Goal: Task Accomplishment & Management: Complete application form

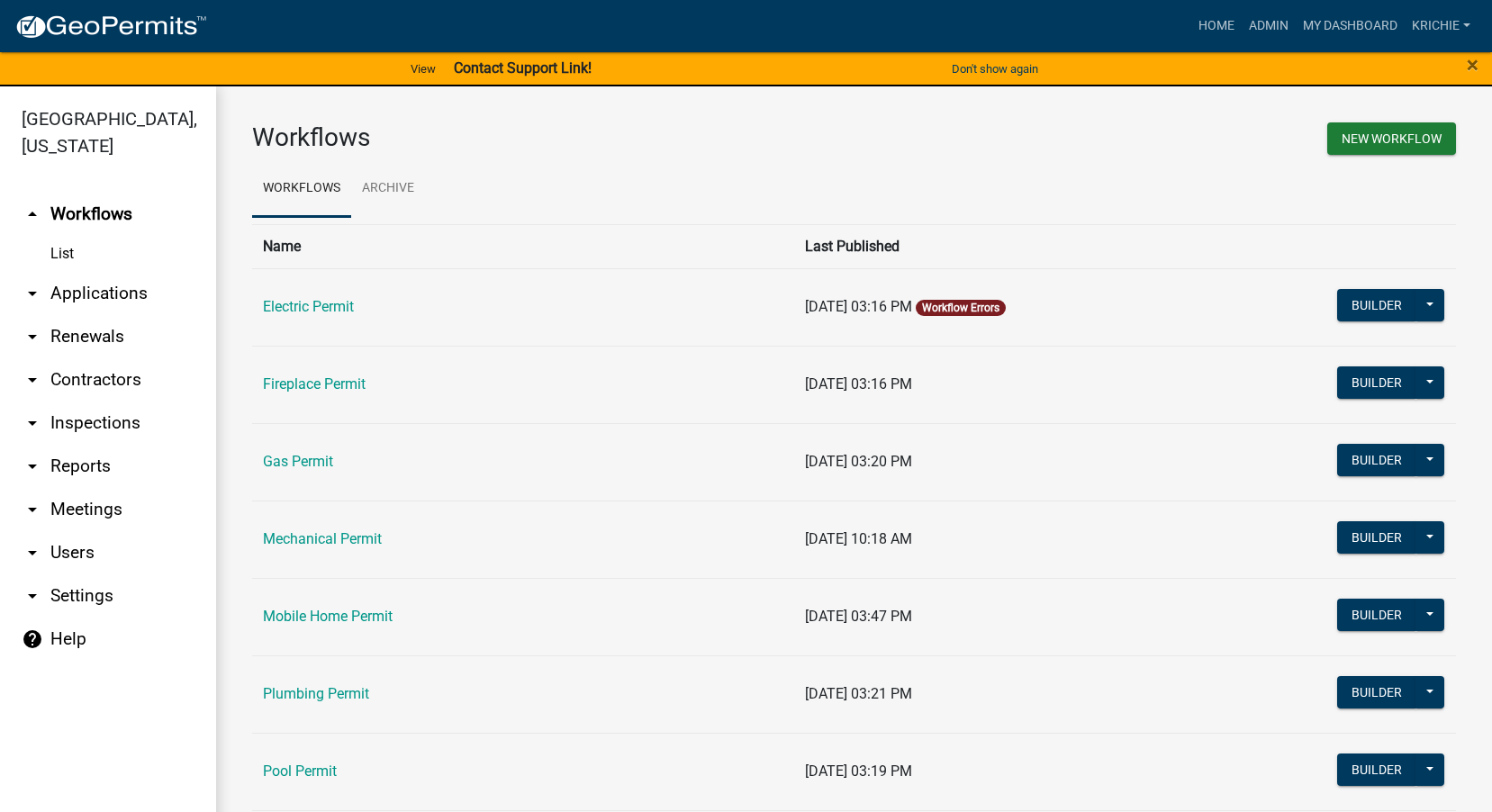
click at [96, 295] on link "arrow_drop_down Applications" at bounding box center [108, 294] width 216 height 44
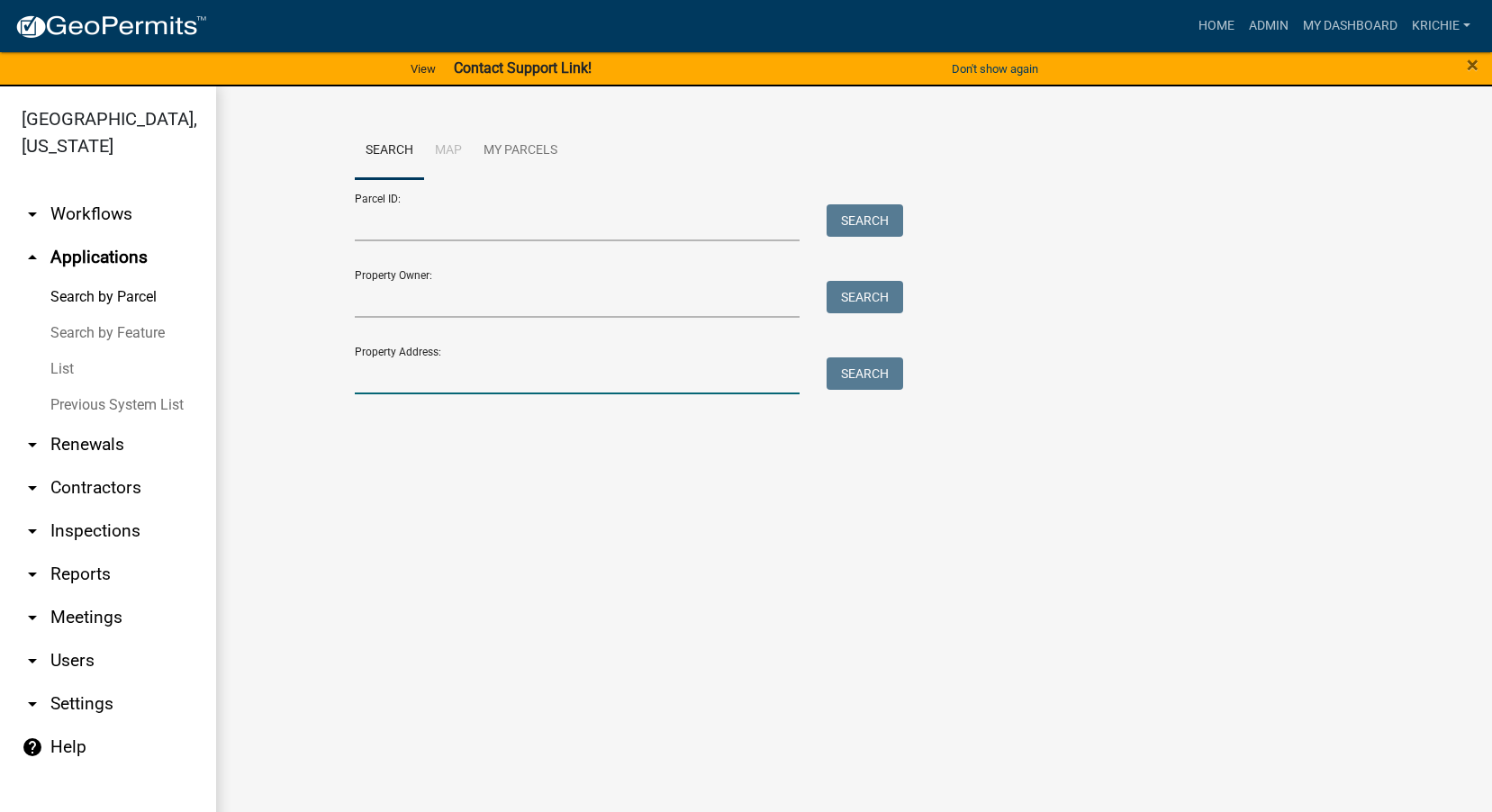
click at [408, 382] on input "Property Address:" at bounding box center [577, 375] width 446 height 37
type input "4995 n"
click at [890, 371] on button "Search" at bounding box center [865, 373] width 76 height 33
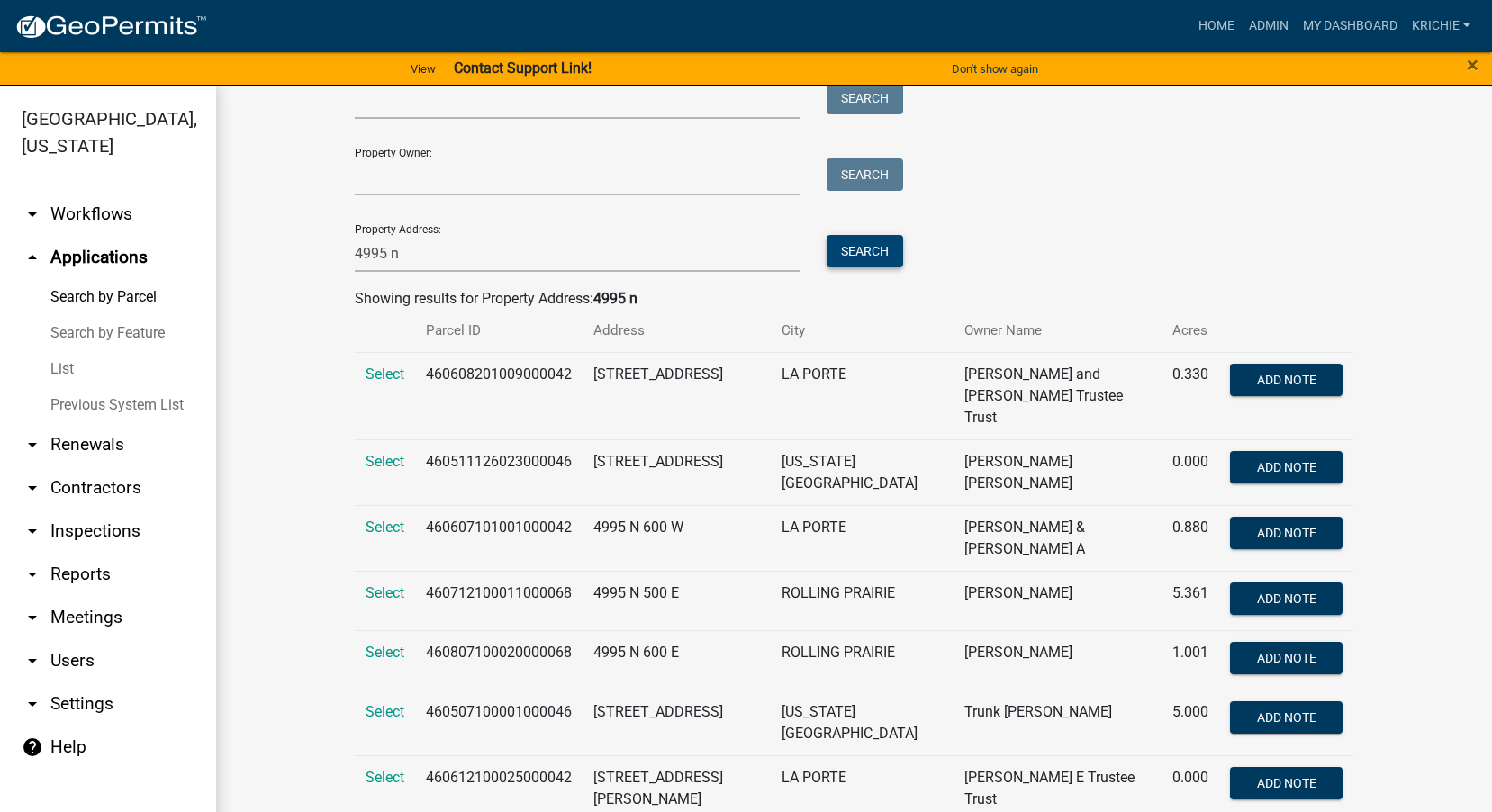
scroll to position [132, 0]
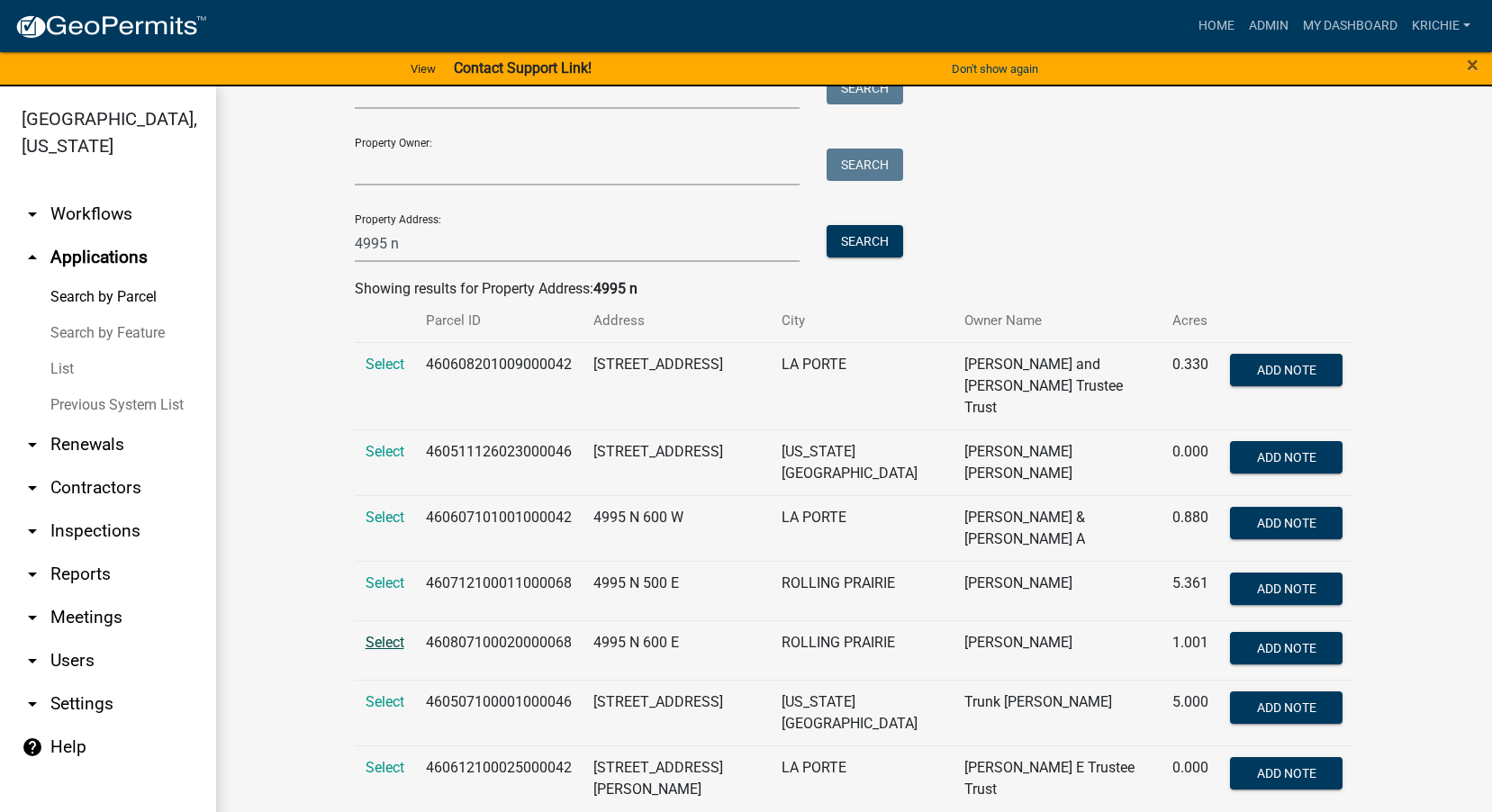
click at [386, 634] on span "Select" at bounding box center [384, 642] width 39 height 17
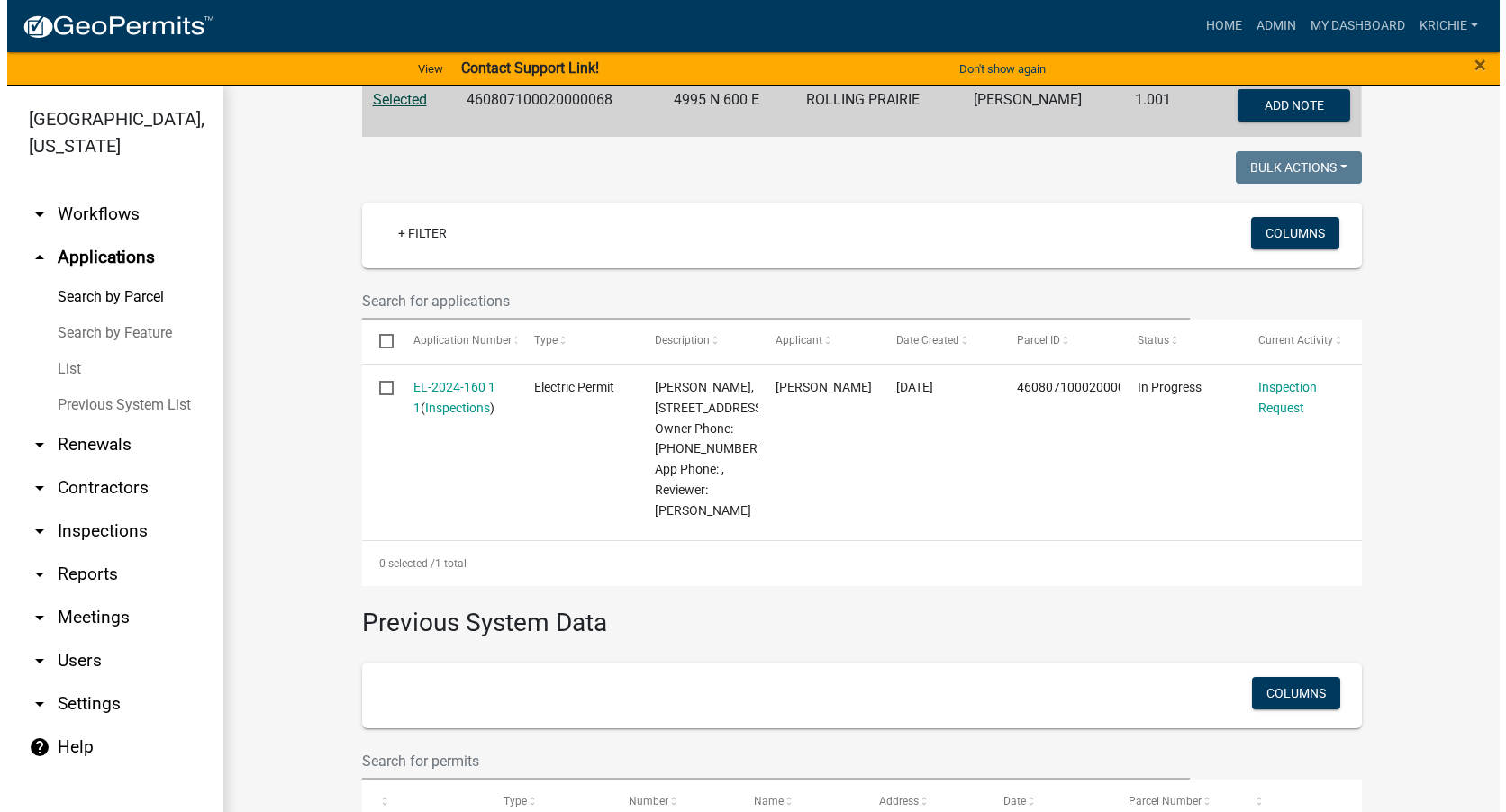
scroll to position [492, 0]
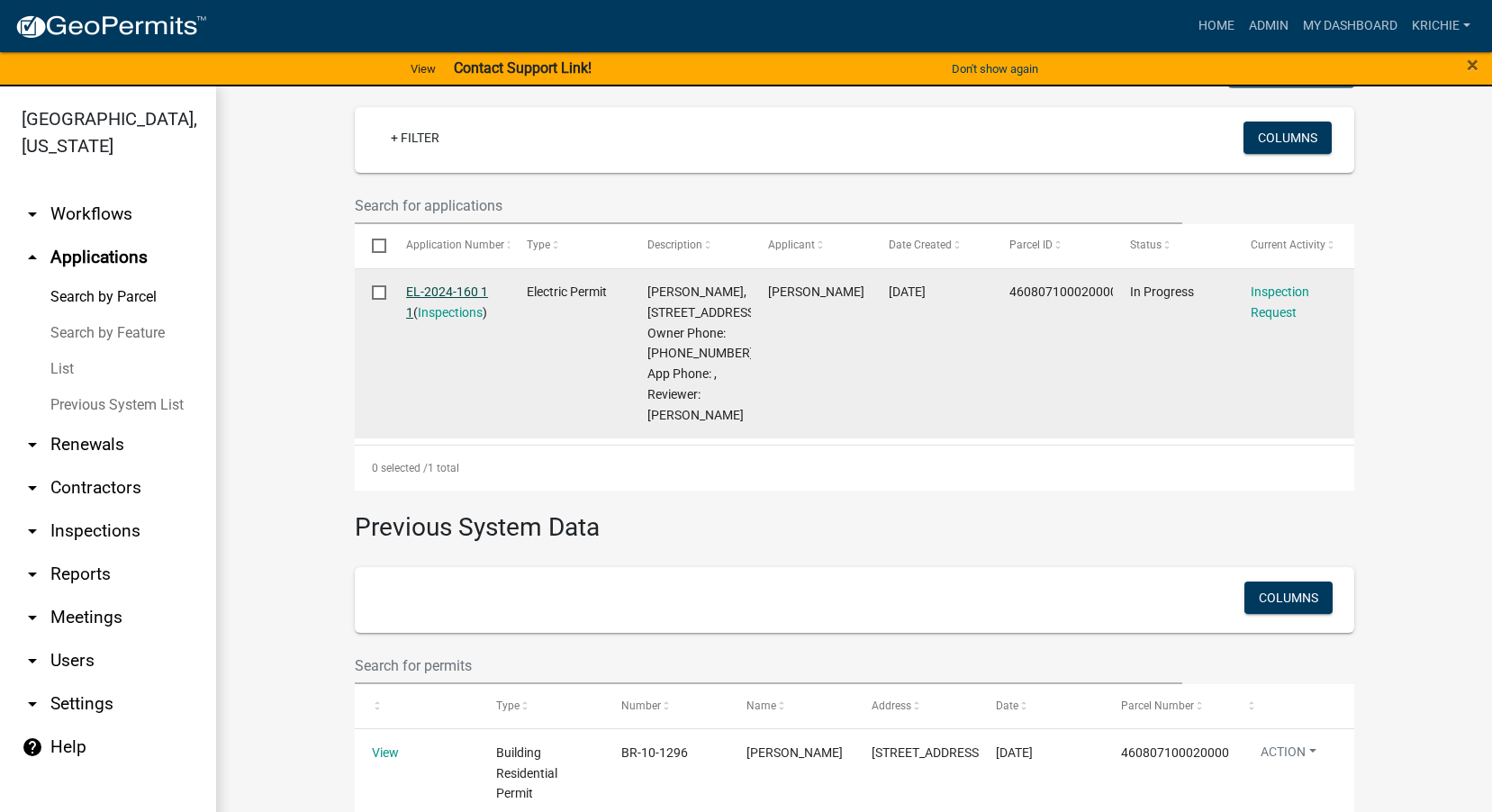
click at [443, 292] on link "EL-2024-160 1 1" at bounding box center [447, 302] width 82 height 35
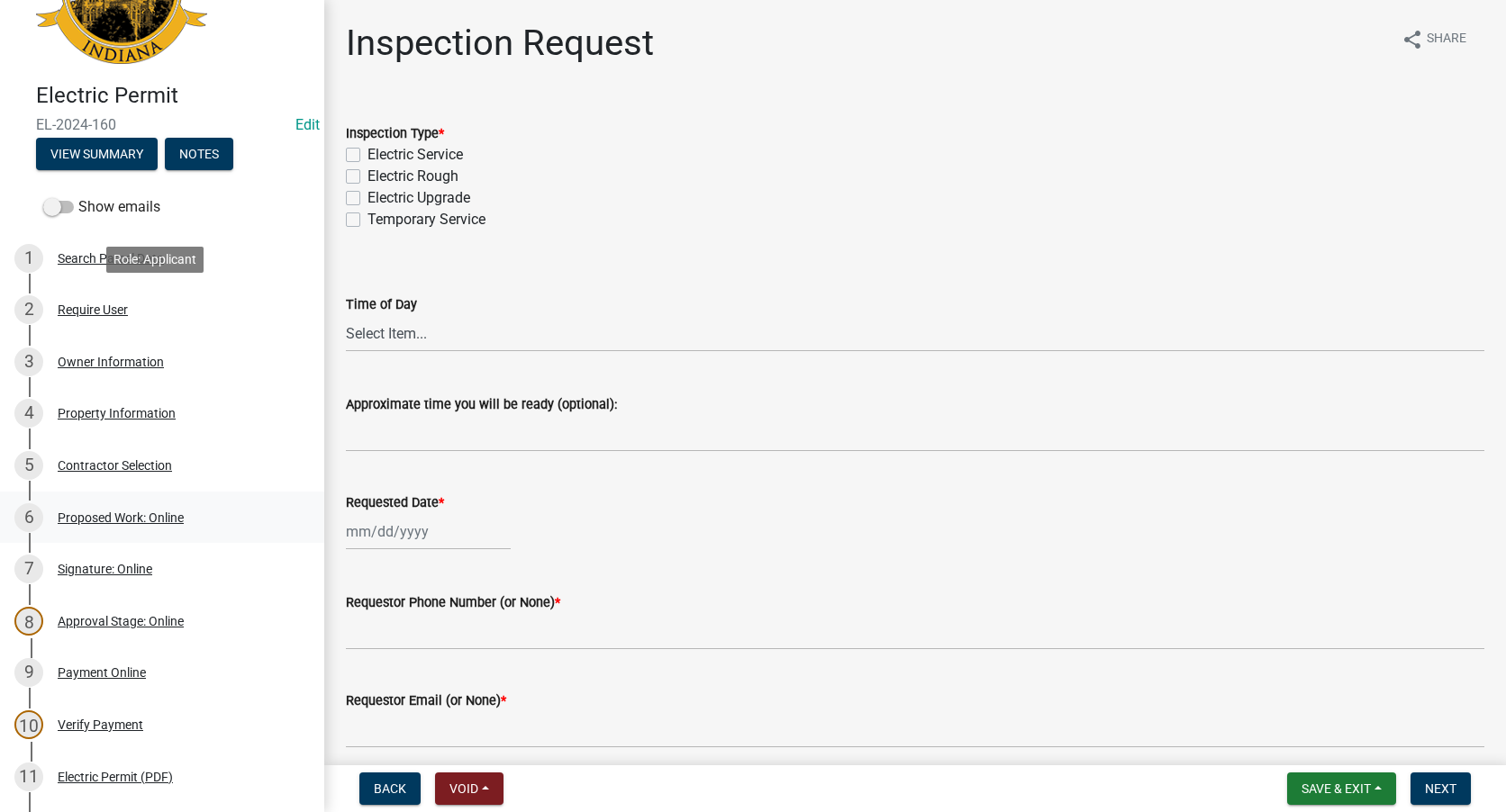
scroll to position [180, 0]
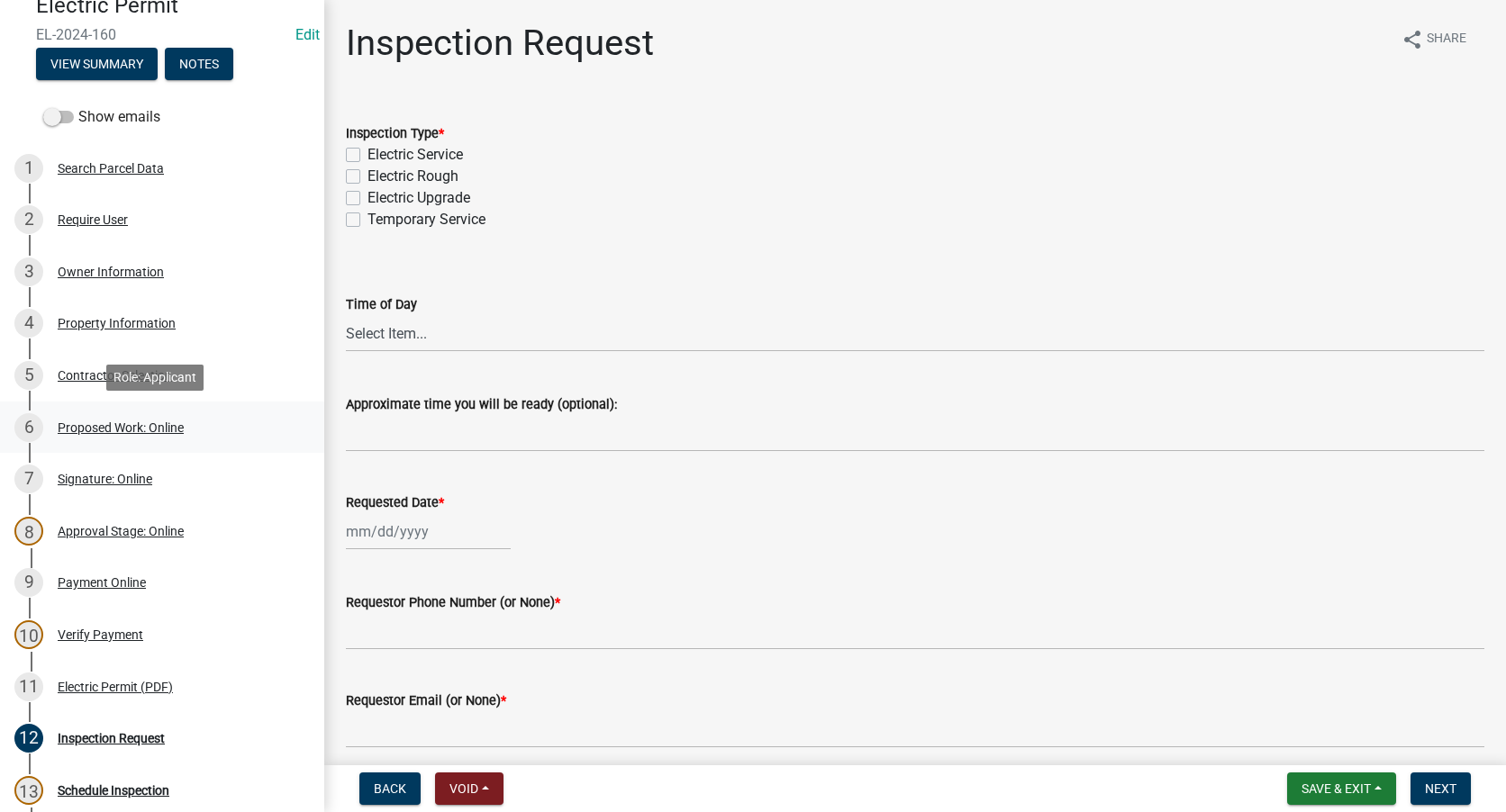
click at [118, 424] on div "Proposed Work: Online" at bounding box center [120, 428] width 126 height 13
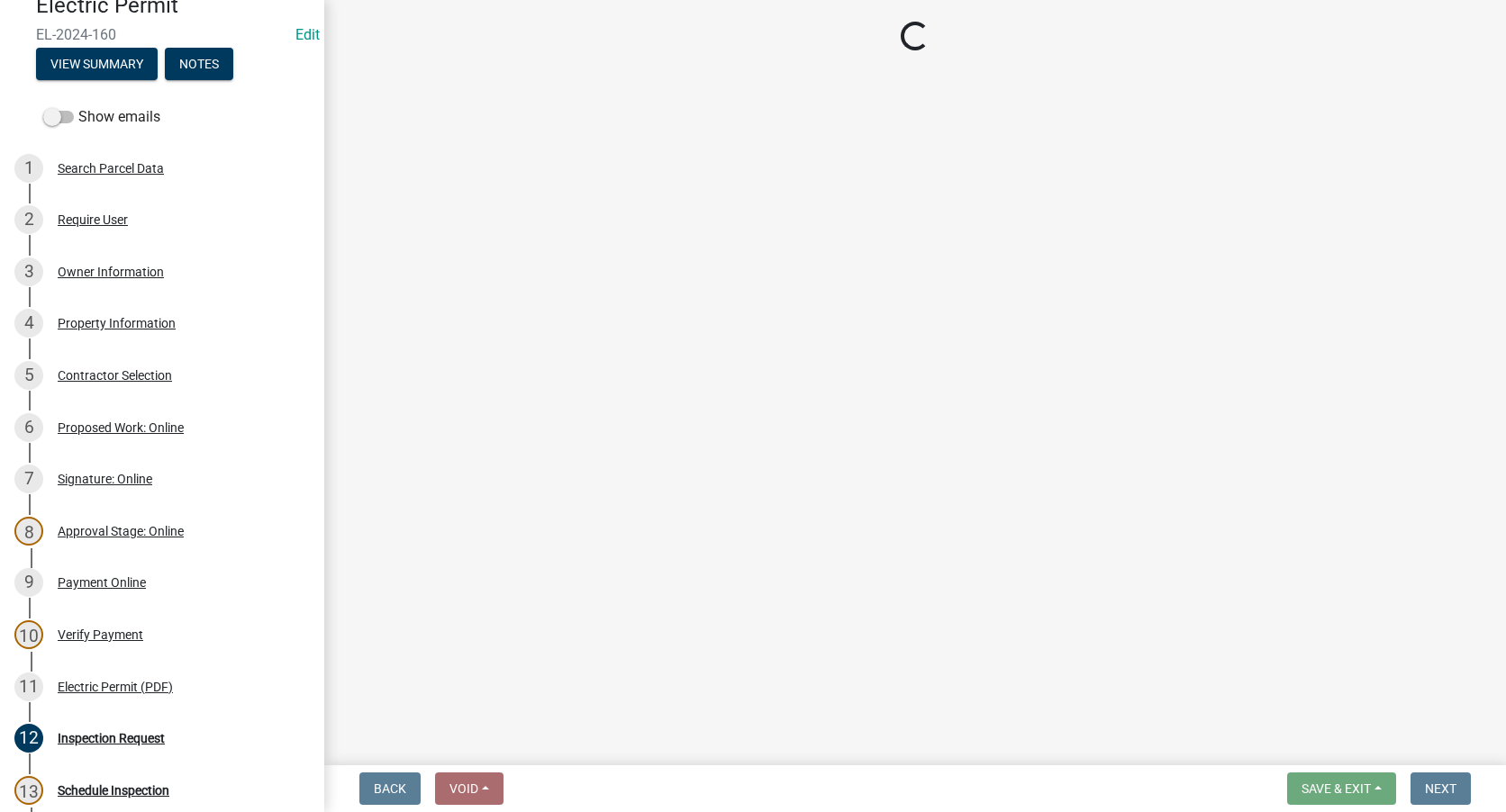
select select "78011392-648e-4650-8f14-95d6126af2f1"
select select "41bc8c33-92b4-4b3b-9b47-dc0316a9f4f7"
select select "8c59be09-7b4b-4398-aae6-9808352f8f81"
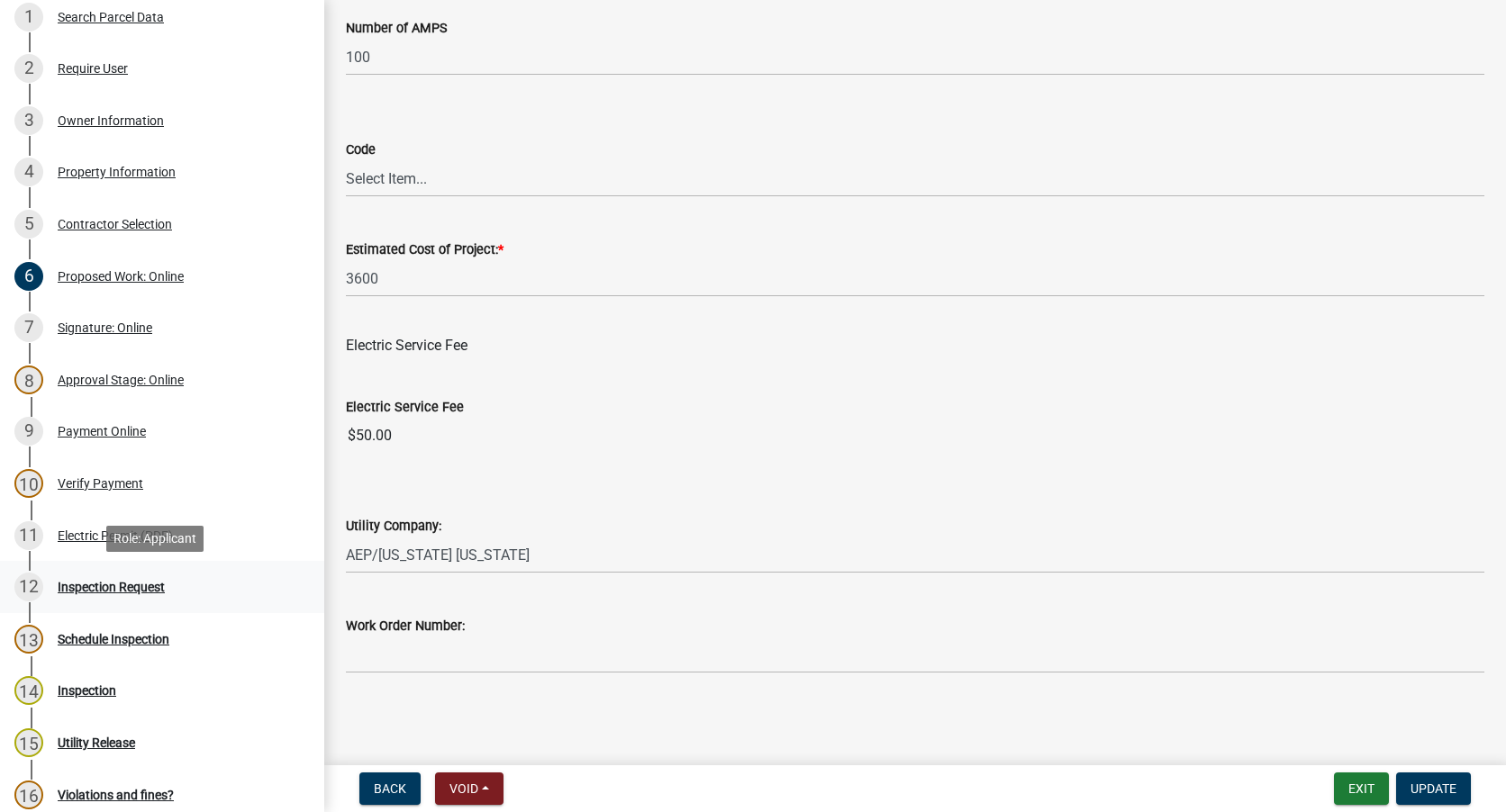
scroll to position [360, 0]
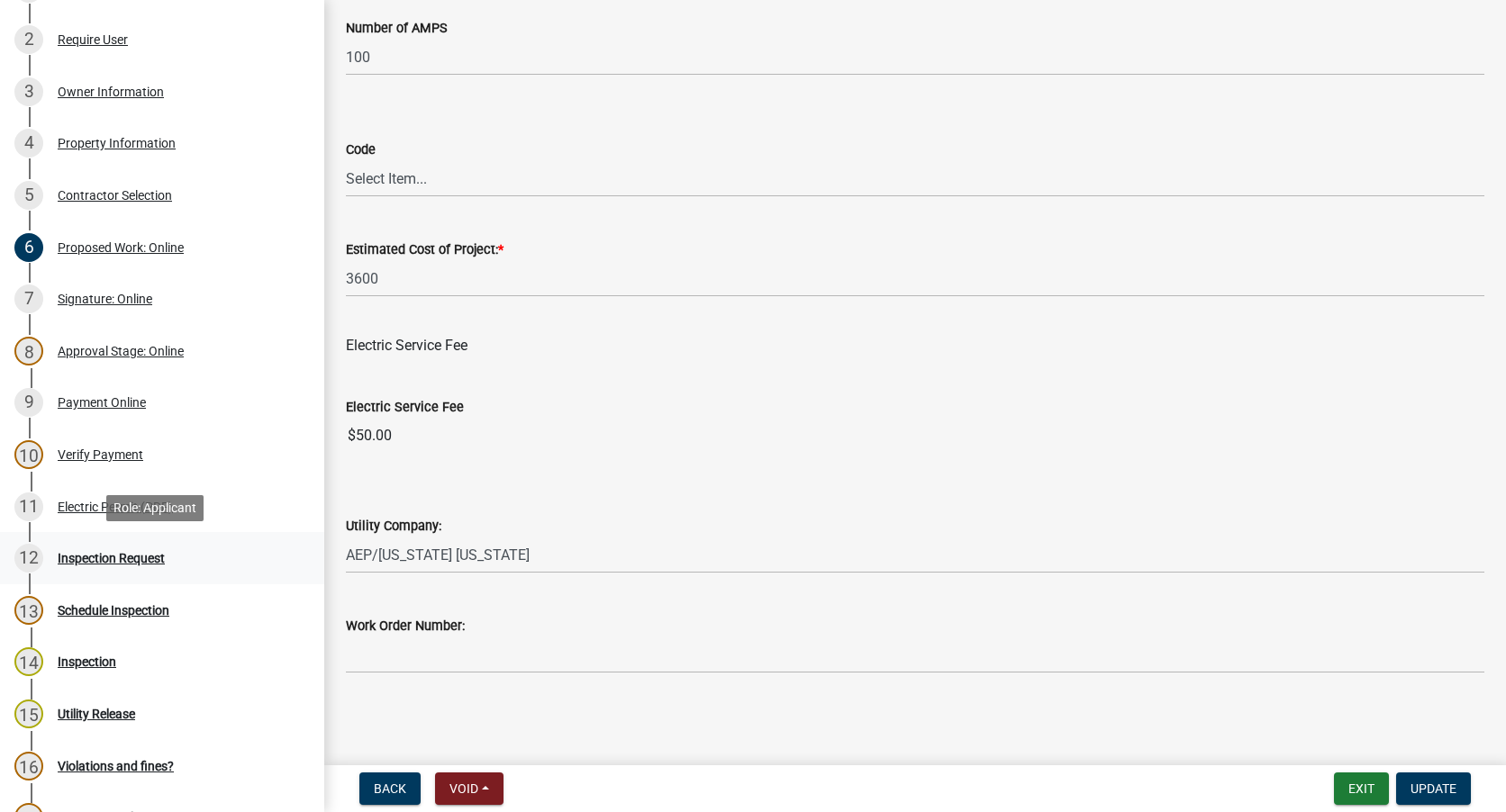
click at [104, 563] on div "Inspection Request" at bounding box center [111, 558] width 107 height 13
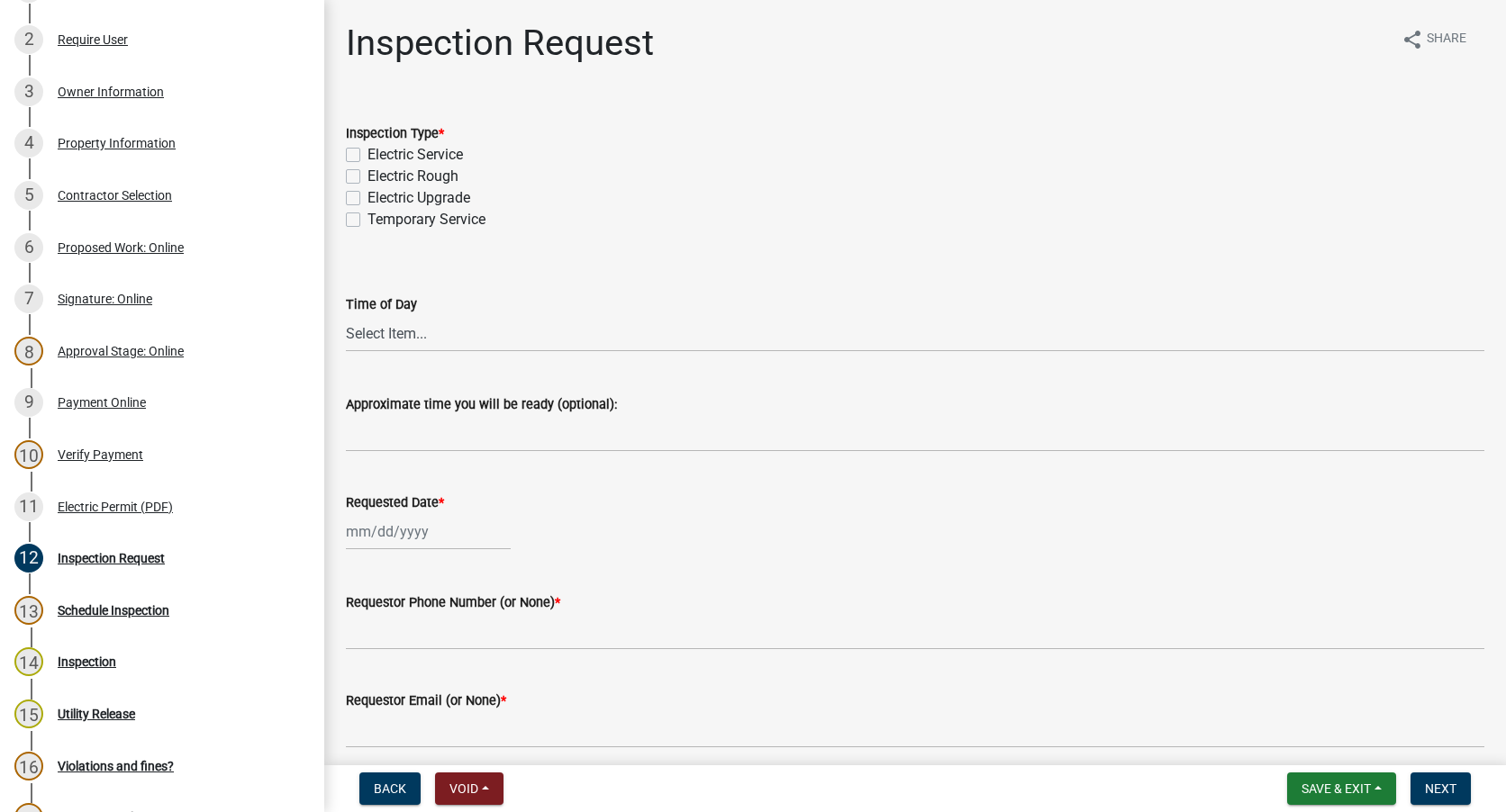
click at [367, 153] on label "Electric Service" at bounding box center [415, 155] width 95 height 22
click at [367, 153] on input "Electric Service" at bounding box center [373, 150] width 12 height 12
checkbox input "true"
checkbox input "false"
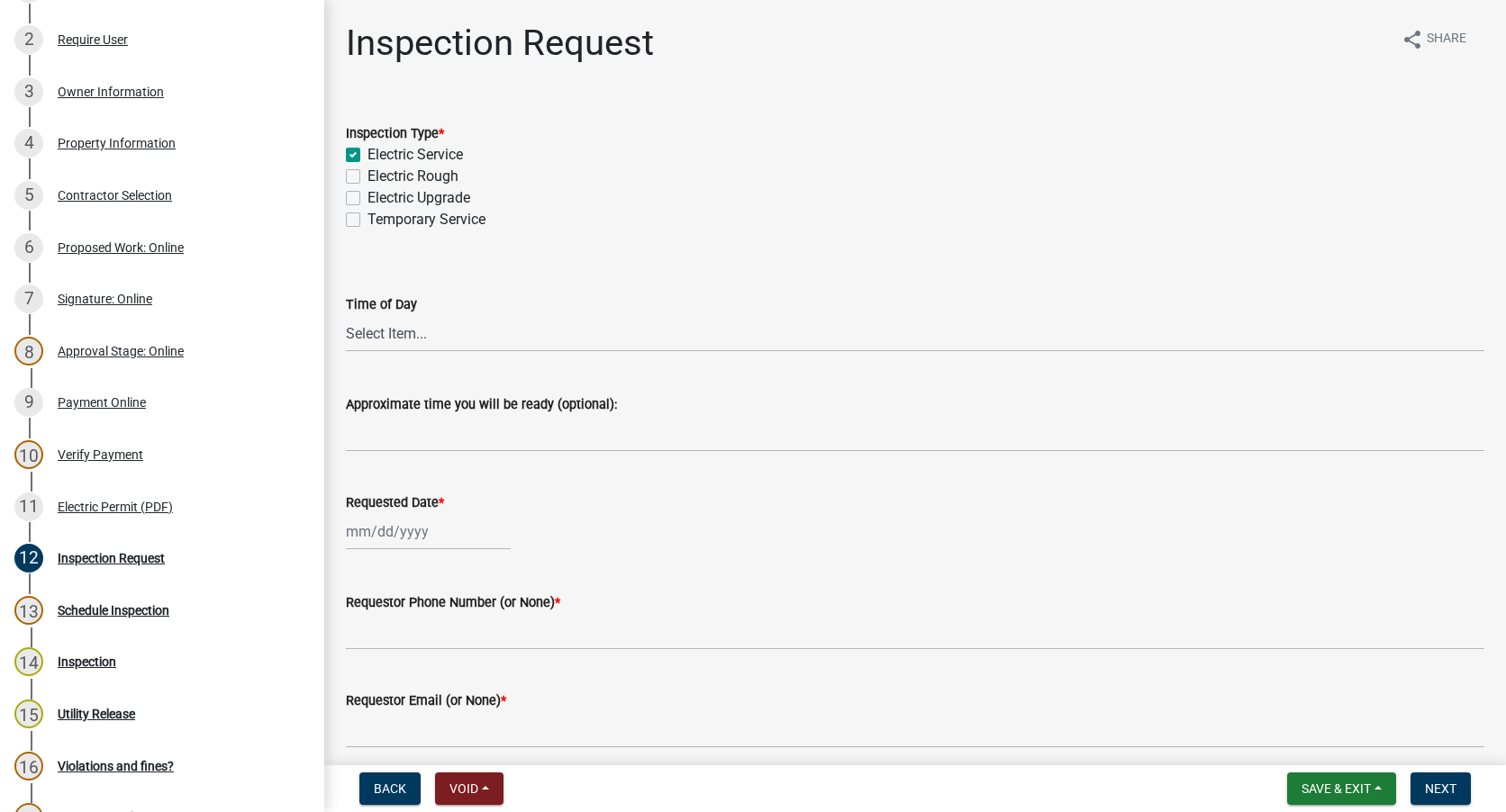
checkbox input "false"
click at [393, 329] on select "Select Item... AM PM" at bounding box center [914, 334] width 1139 height 37
click at [345, 316] on select "Select Item... AM PM" at bounding box center [914, 334] width 1139 height 37
select select "b094423a-c54c-4b92-8757-1639a7c362ac"
click at [399, 534] on div at bounding box center [428, 531] width 165 height 37
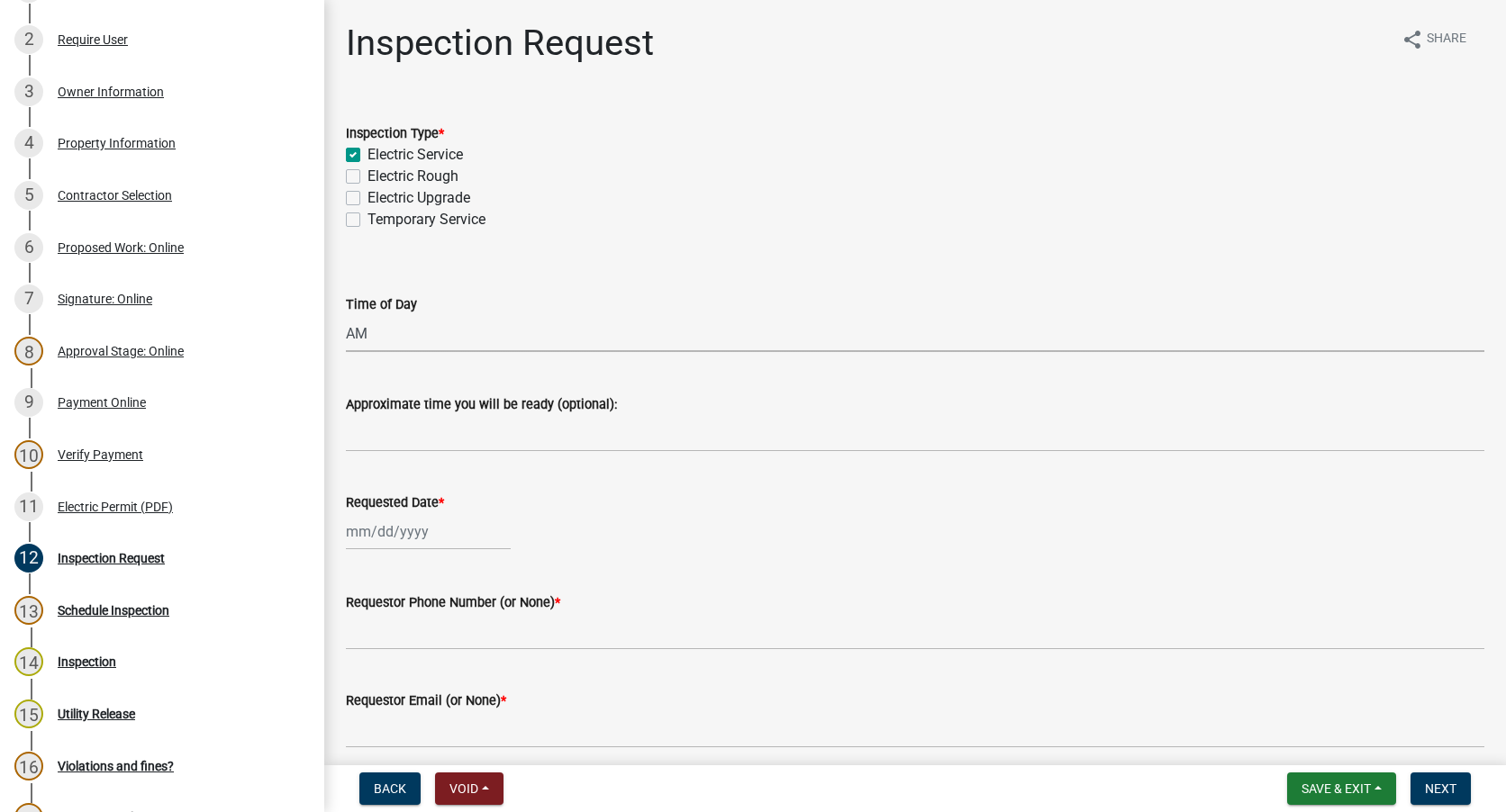
select select "9"
select select "2025"
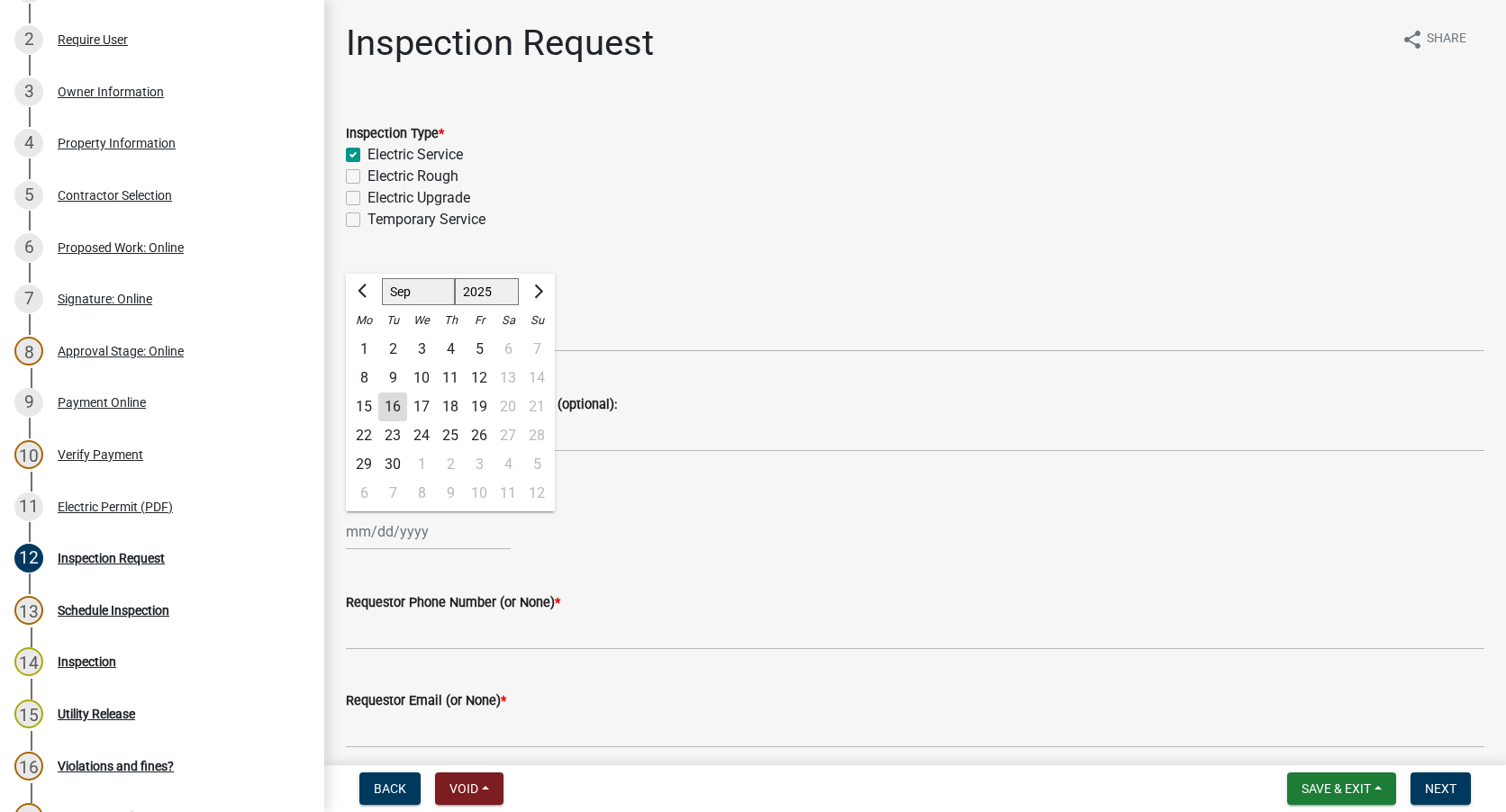
click at [451, 401] on div "18" at bounding box center [450, 407] width 29 height 29
type input "[DATE]"
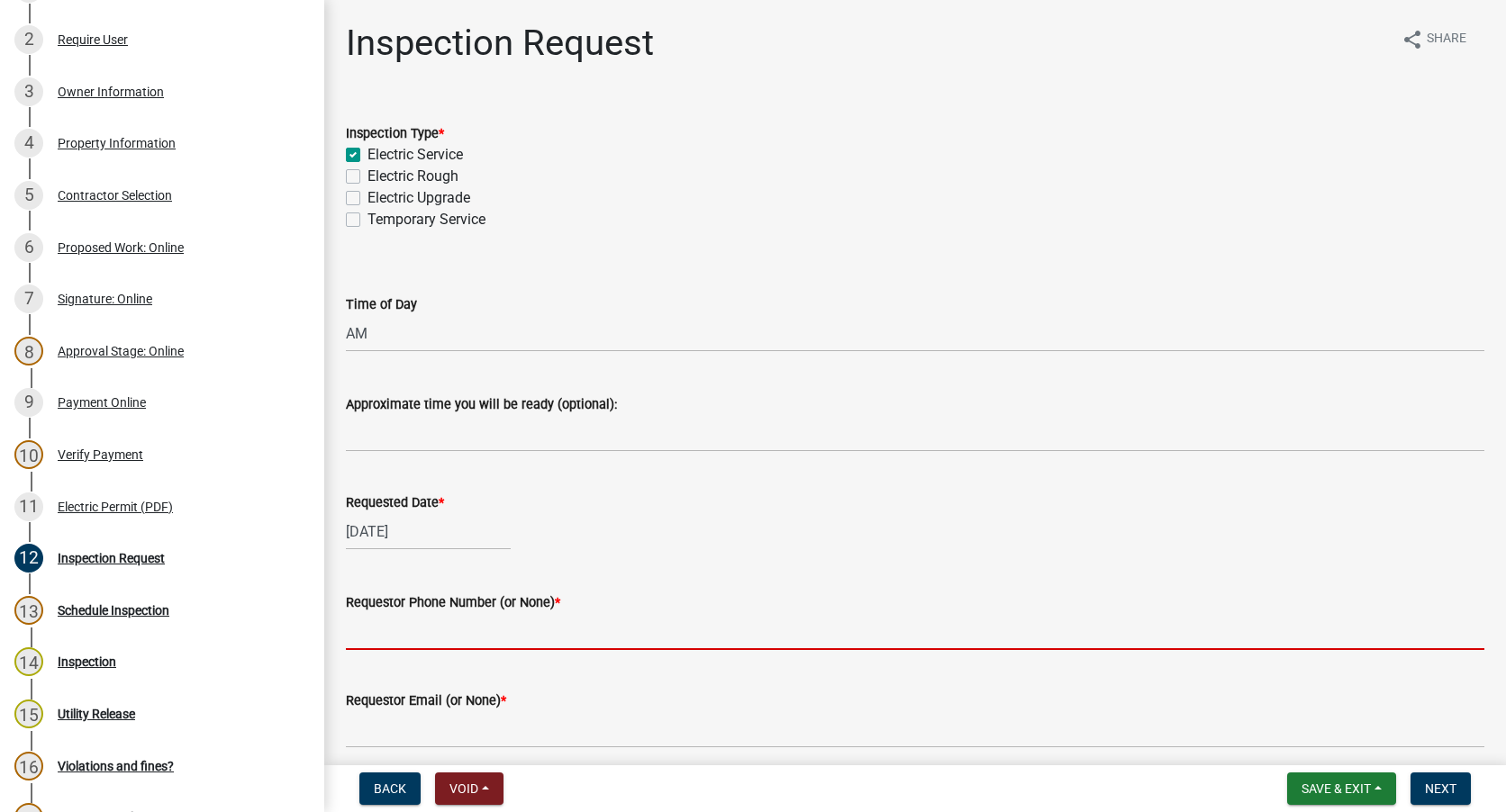
click at [408, 622] on input "Requestor Phone Number (or None) *" at bounding box center [914, 631] width 1139 height 37
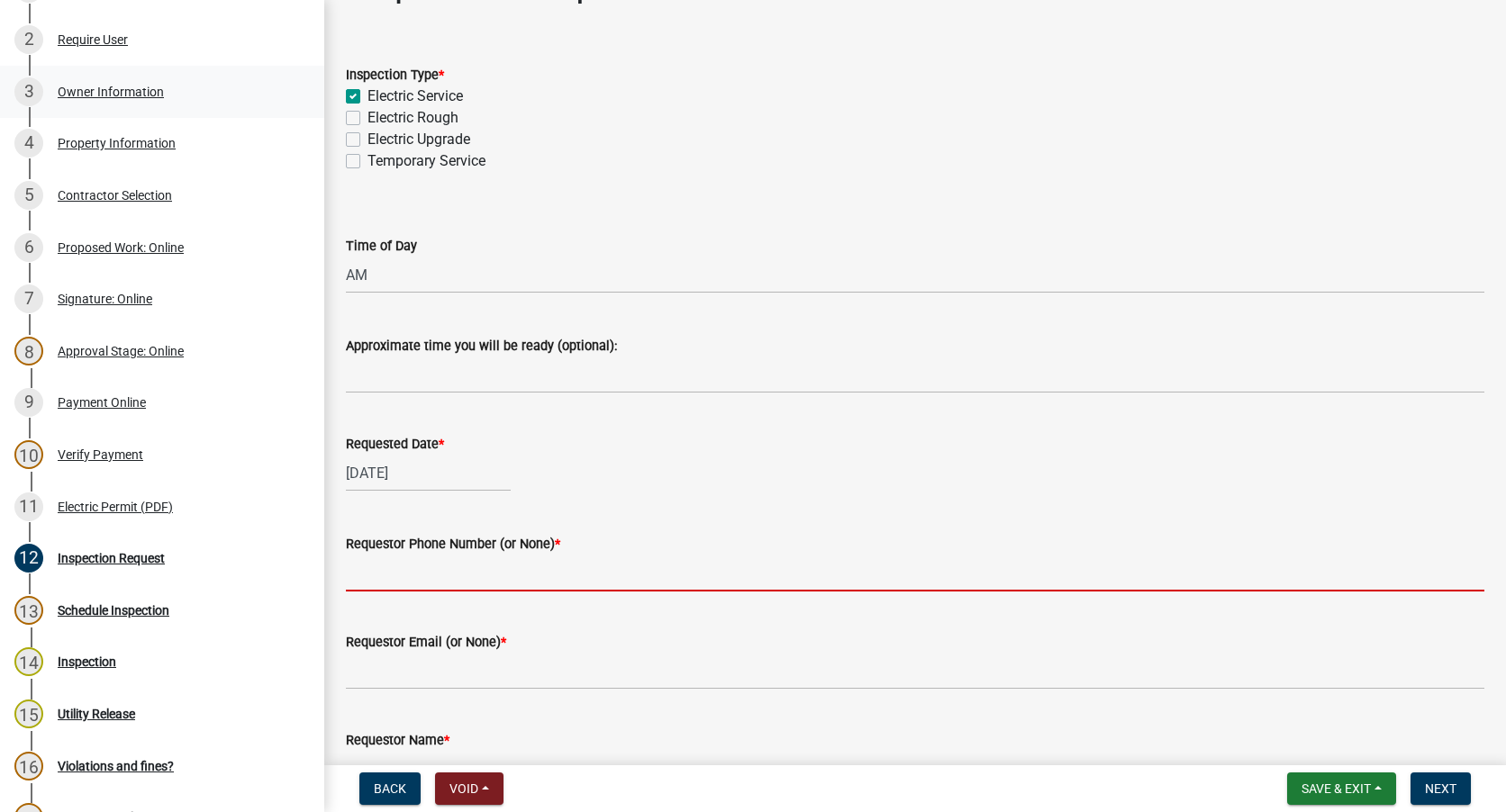
scroll to position [90, 0]
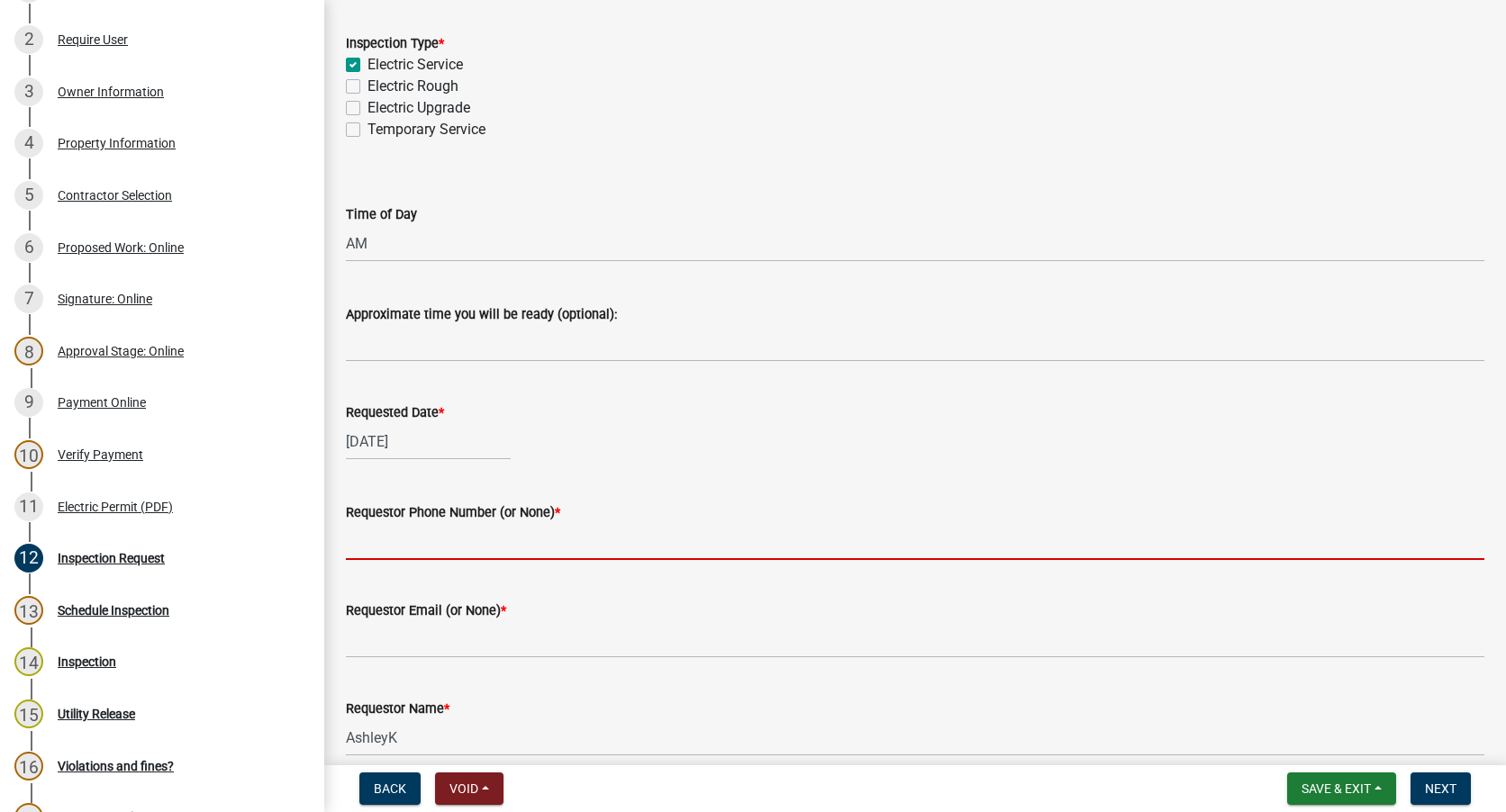
click at [809, 267] on wm-data-entity-input "Time of Day Select Item... AM PM" at bounding box center [914, 217] width 1139 height 121
click at [481, 537] on input "Requestor Phone Number (or None) *" at bounding box center [914, 541] width 1139 height 37
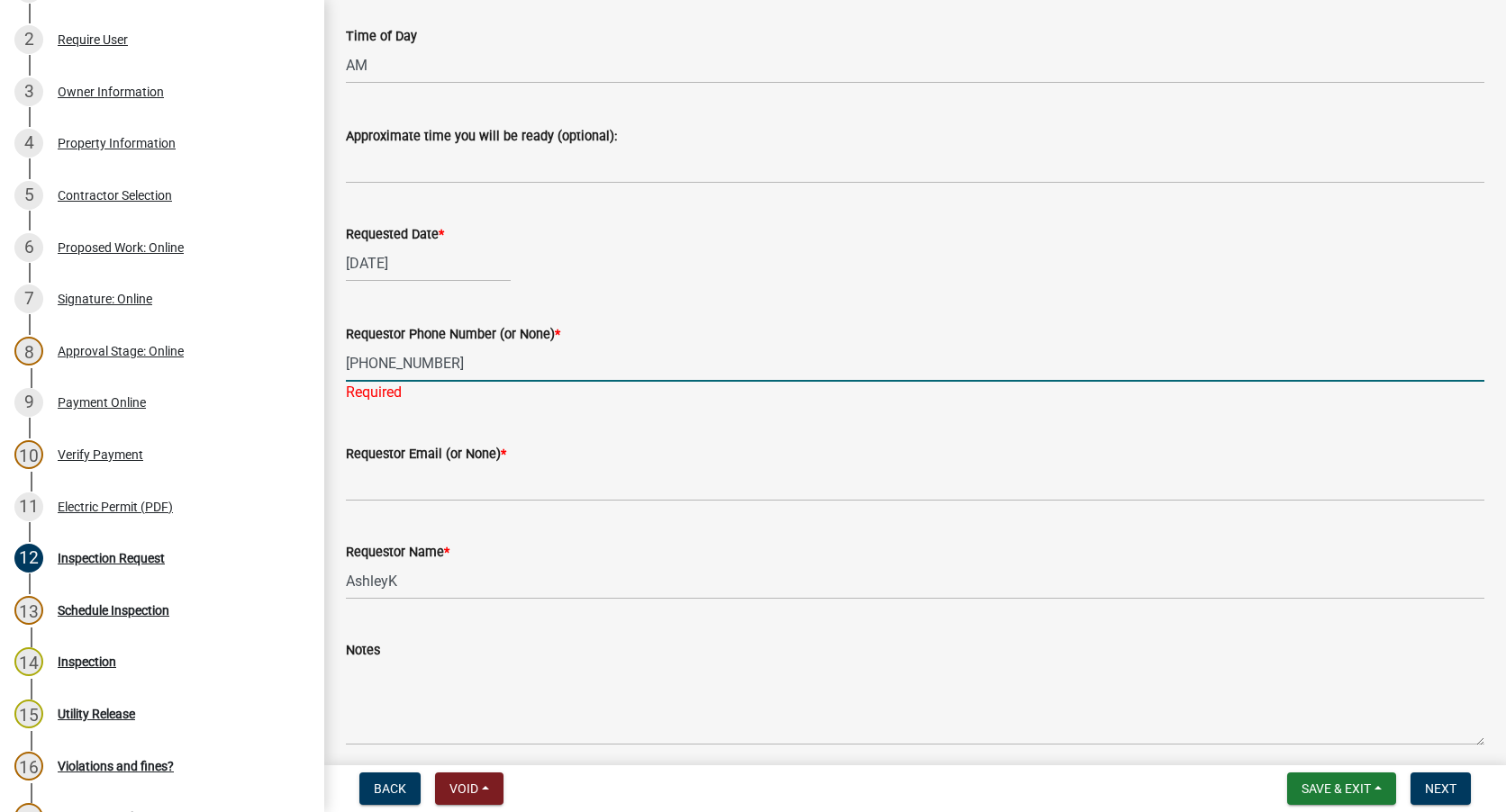
scroll to position [270, 0]
type input "[PHONE_NUMBER]"
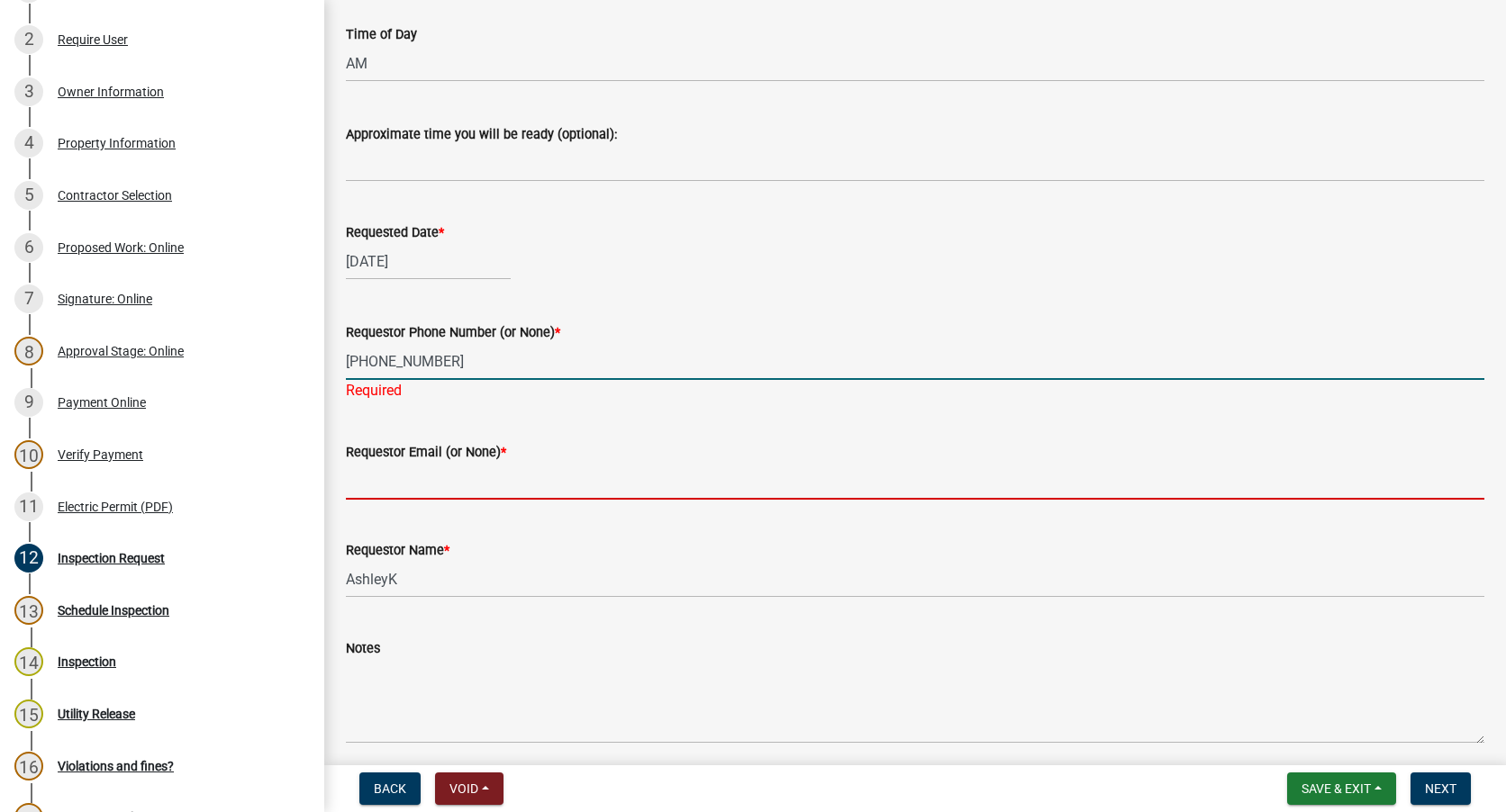
click at [405, 483] on wm-data-entity-input "Requestor Email (or None) *" at bounding box center [914, 465] width 1139 height 98
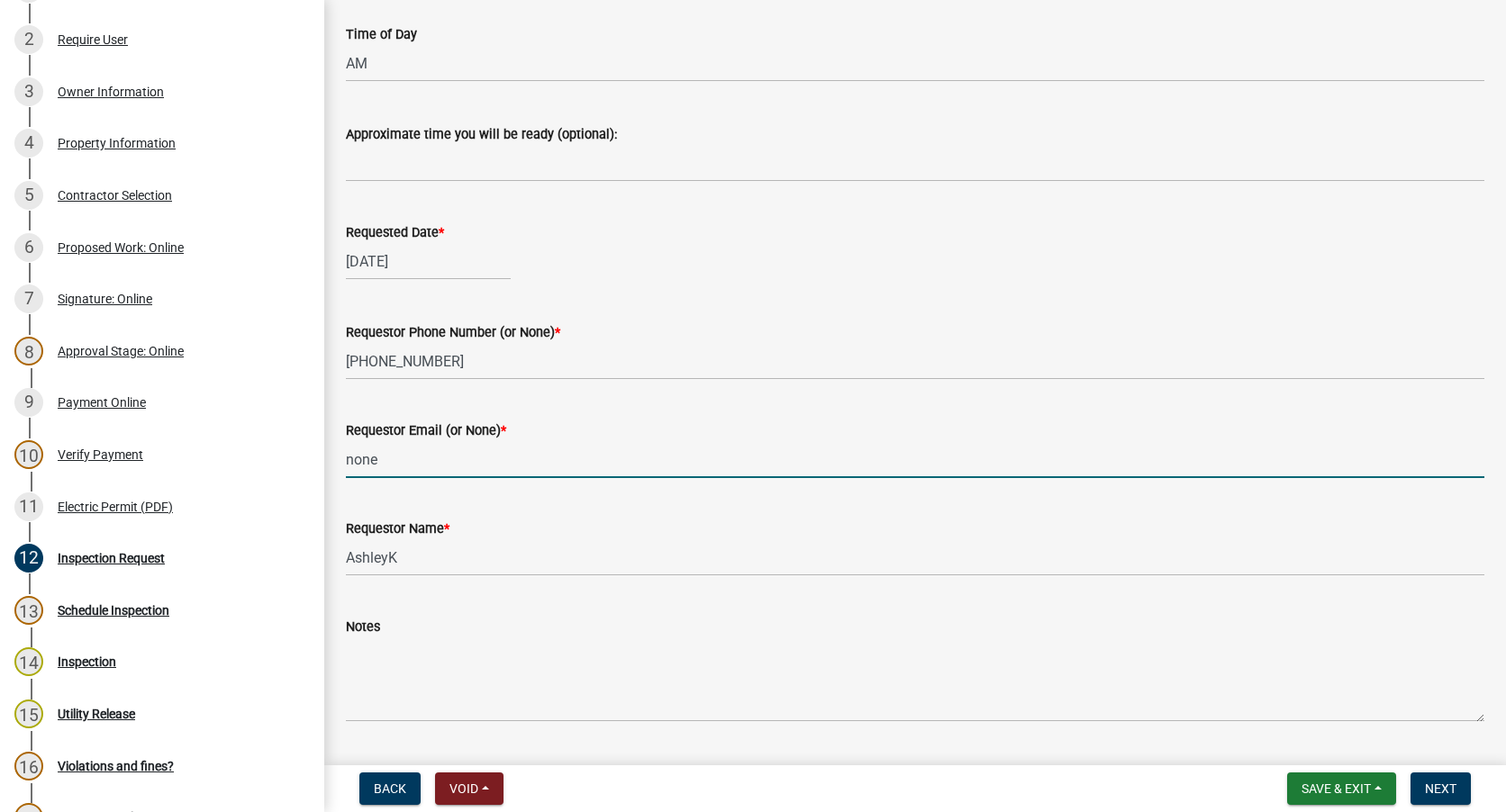
type input "none"
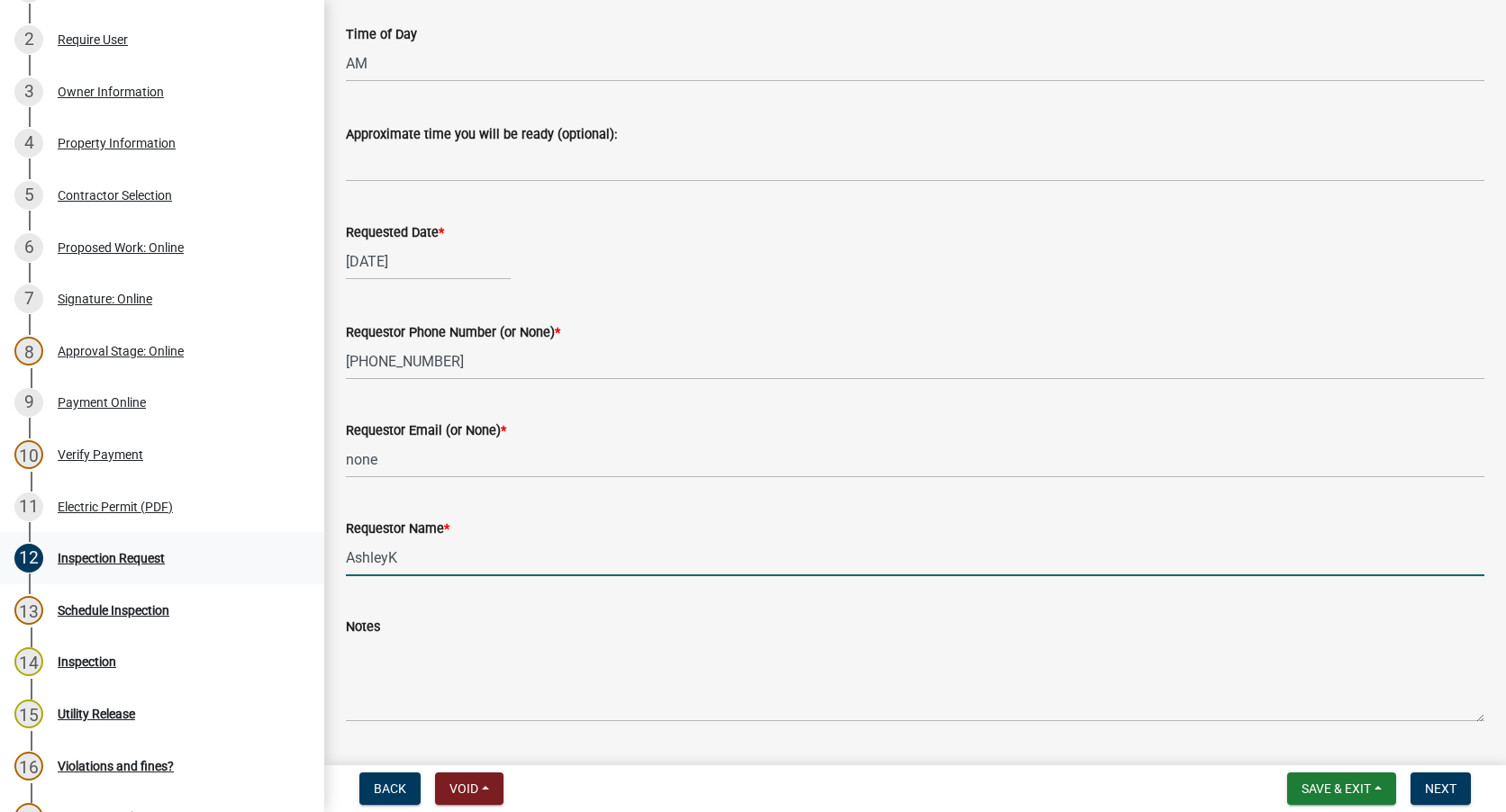
drag, startPoint x: 452, startPoint y: 558, endPoint x: 228, endPoint y: 570, distance: 224.3
click at [228, 570] on div "Electric Permit EL-2024-160 Edit View Summary Notes Show emails 1 Search Parcel…" at bounding box center [753, 406] width 1506 height 812
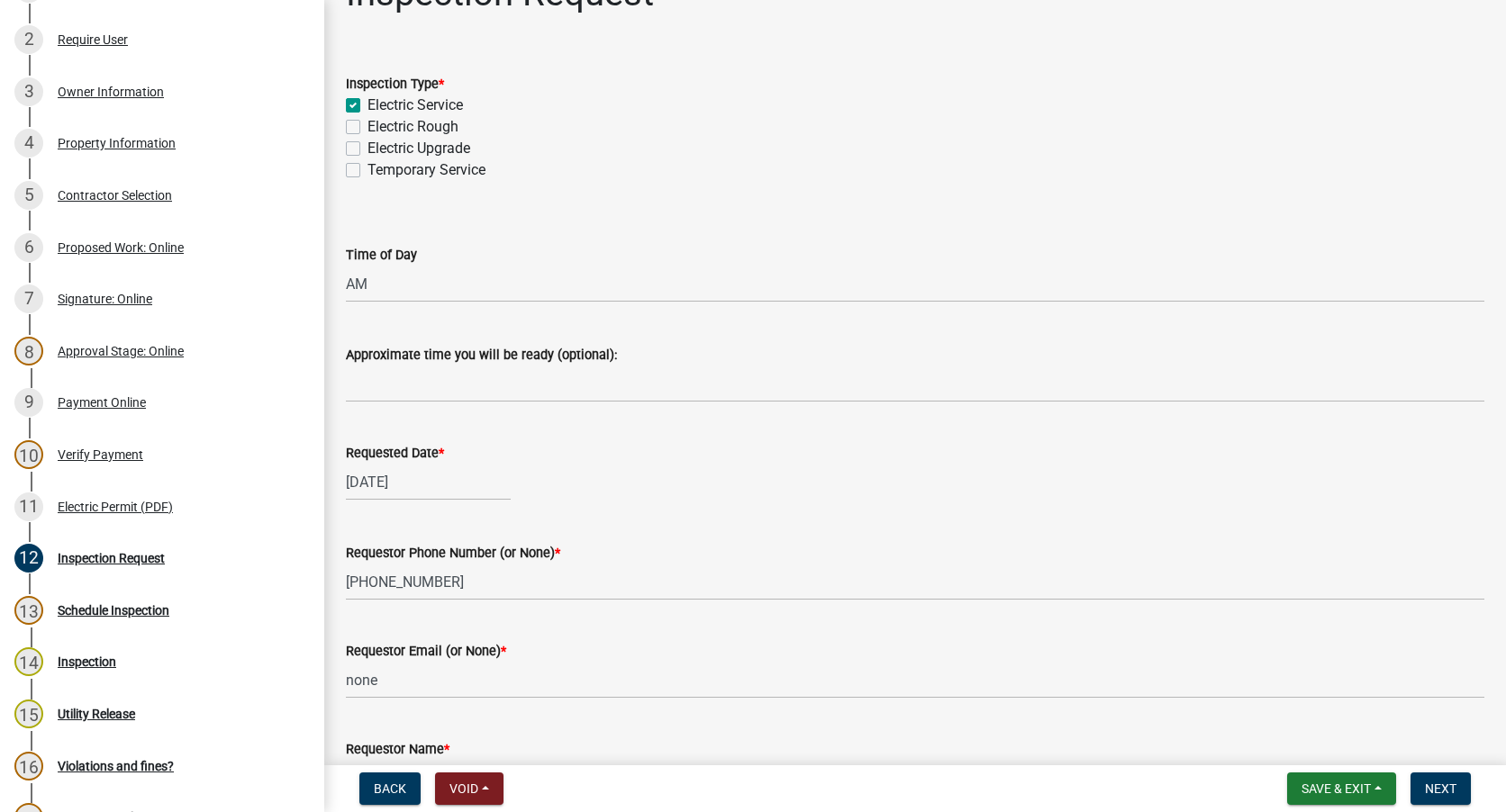
scroll to position [90, 0]
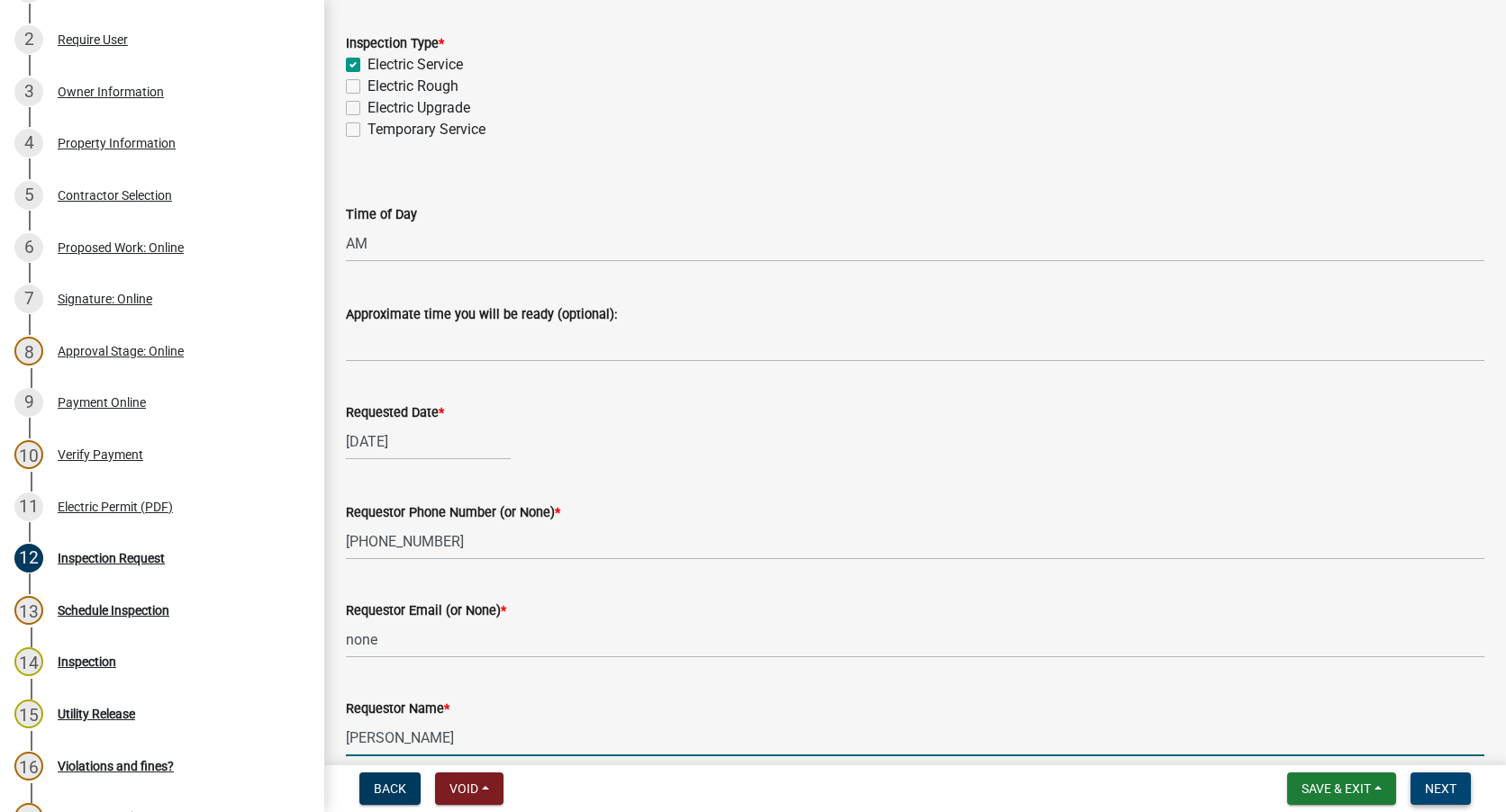
type input "[PERSON_NAME]"
click at [1447, 788] on span "Next" at bounding box center [1440, 788] width 32 height 15
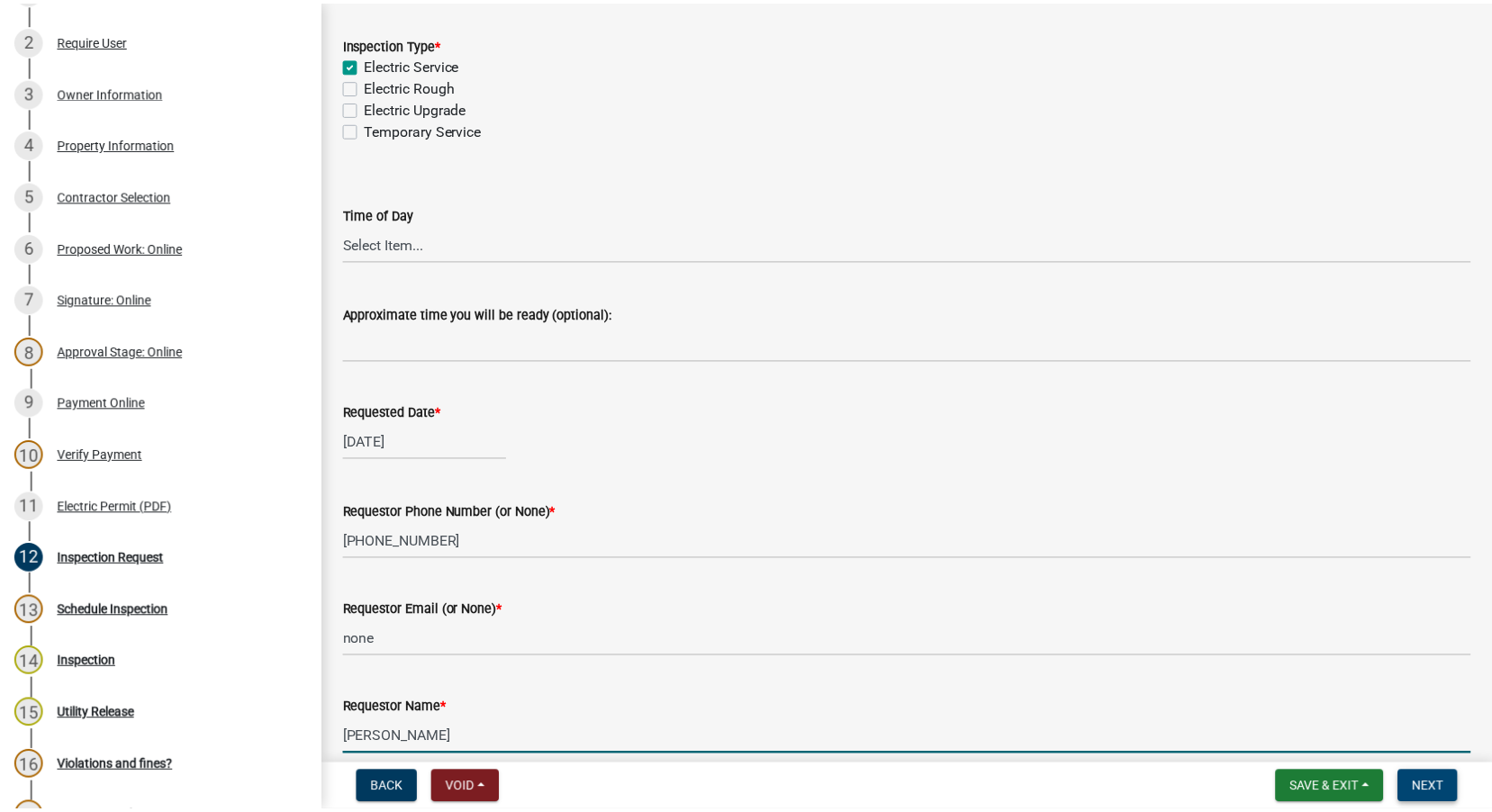
scroll to position [0, 0]
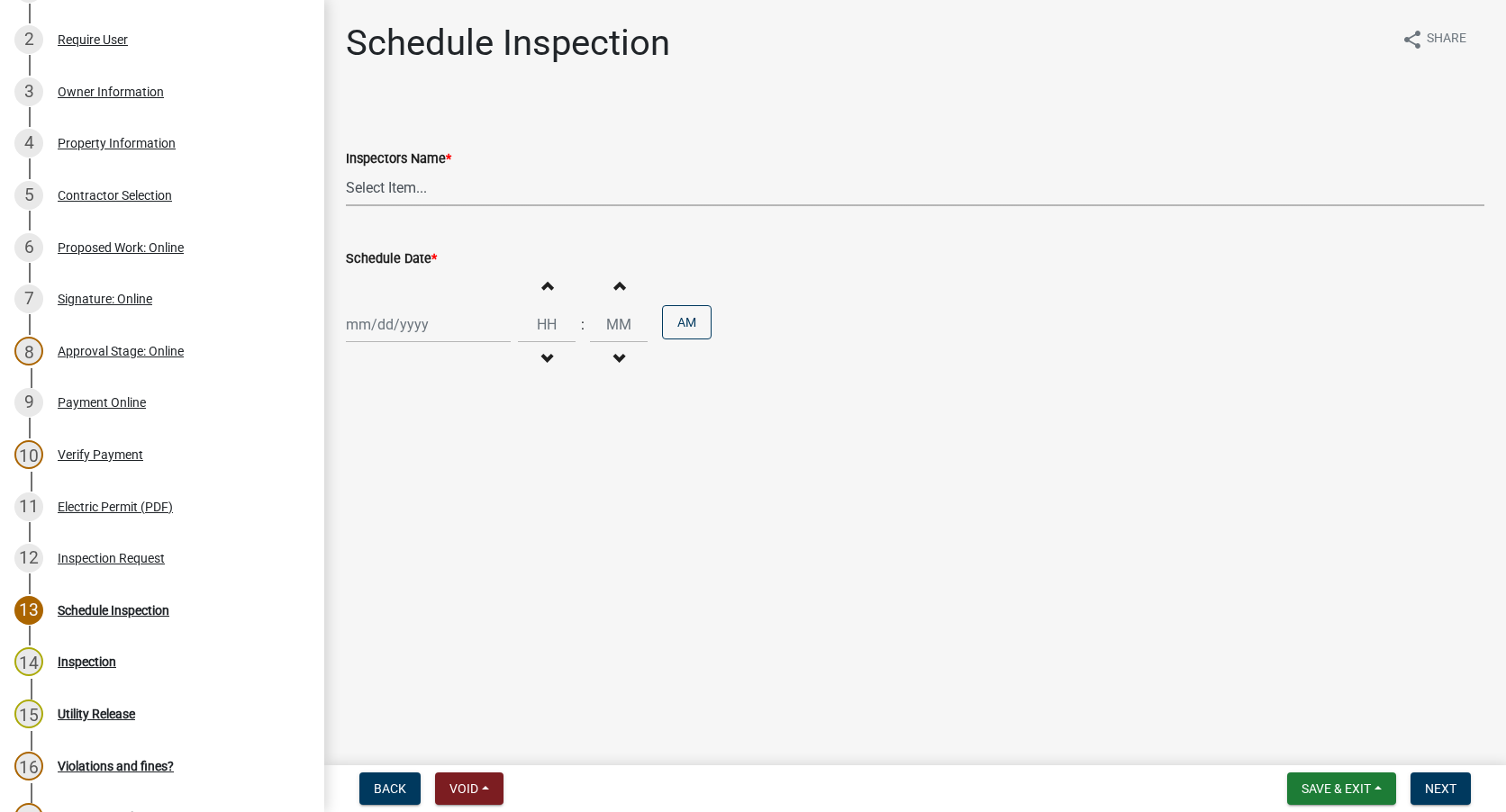
click at [529, 188] on select "Select Item... [PERSON_NAME] ([PERSON_NAME]) [PERSON_NAME] ([PERSON_NAME]) [PER…" at bounding box center [914, 188] width 1139 height 37
select select "e7bd556a-aa56-4fd3-8673-93e20db30fd2"
click at [345, 170] on select "Select Item... [PERSON_NAME] ([PERSON_NAME]) [PERSON_NAME] ([PERSON_NAME]) [PER…" at bounding box center [914, 188] width 1139 height 37
click at [400, 331] on div at bounding box center [428, 324] width 165 height 37
select select "9"
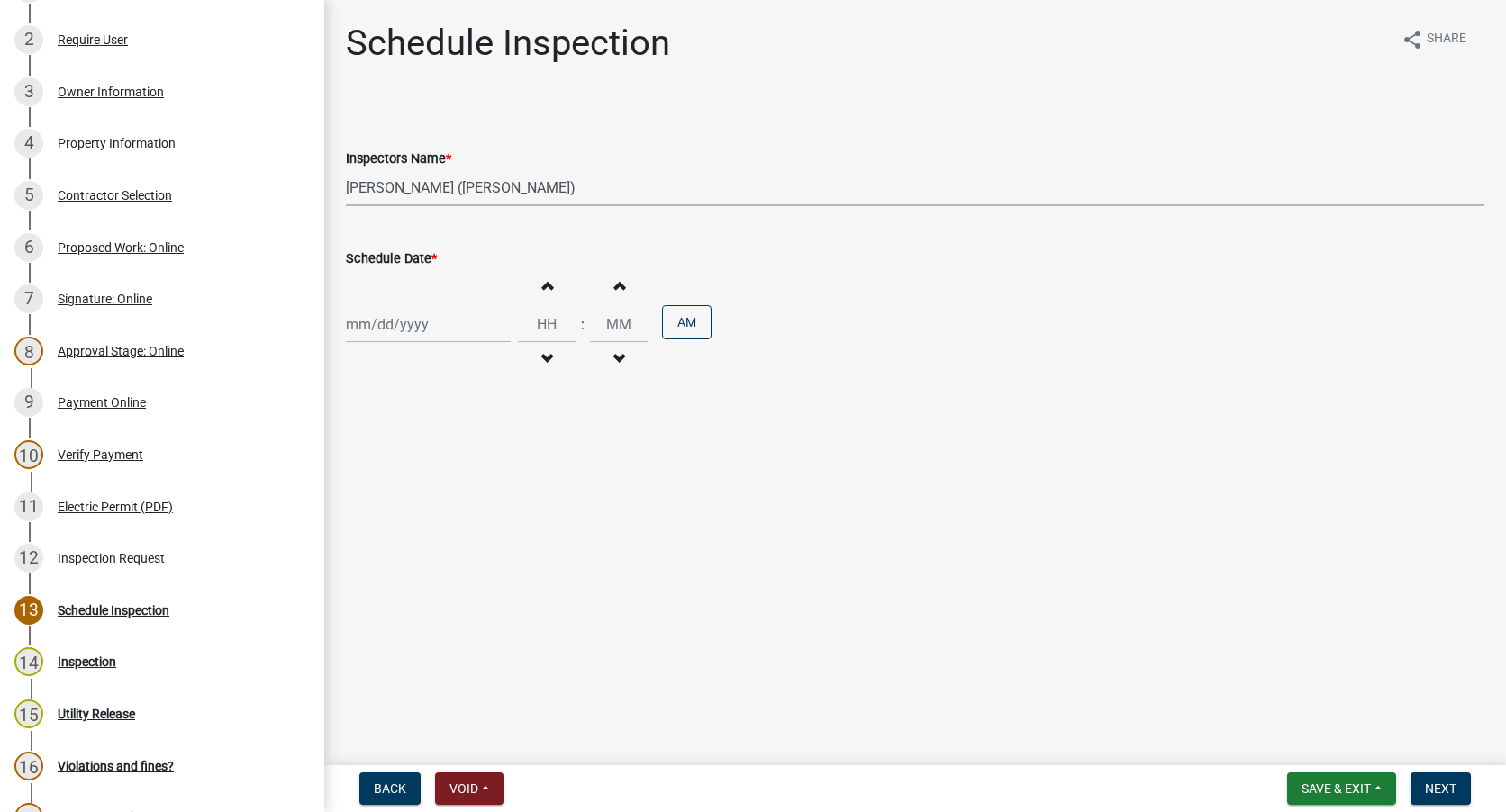
select select "2025"
click at [453, 475] on div "18" at bounding box center [450, 477] width 29 height 29
type input "[DATE]"
click at [1449, 793] on span "Next" at bounding box center [1440, 788] width 32 height 15
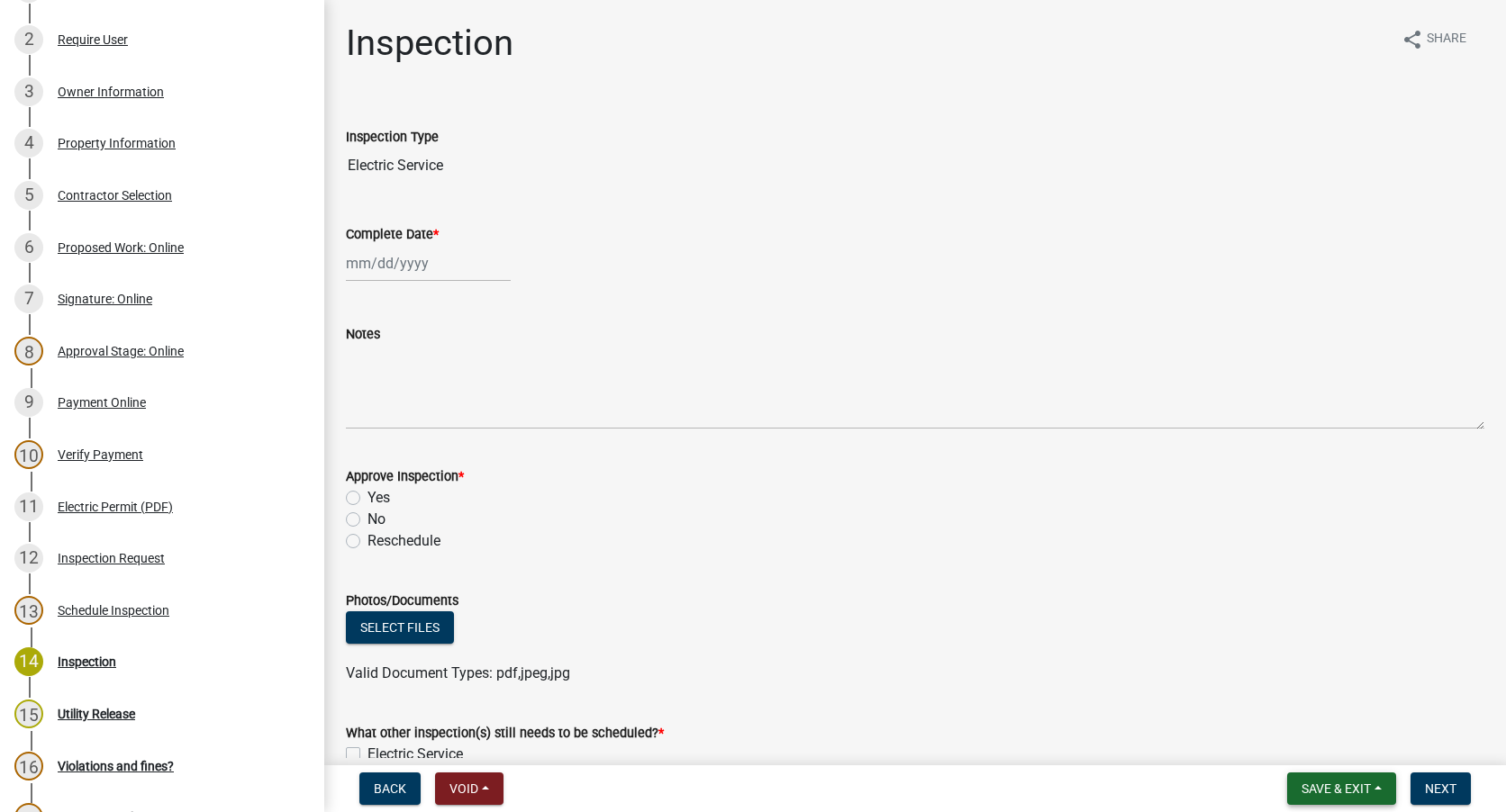
click at [1315, 781] on span "Save & Exit" at bounding box center [1336, 788] width 69 height 15
click at [1269, 738] on button "Save & Exit" at bounding box center [1323, 743] width 144 height 44
